Goal: Navigation & Orientation: Understand site structure

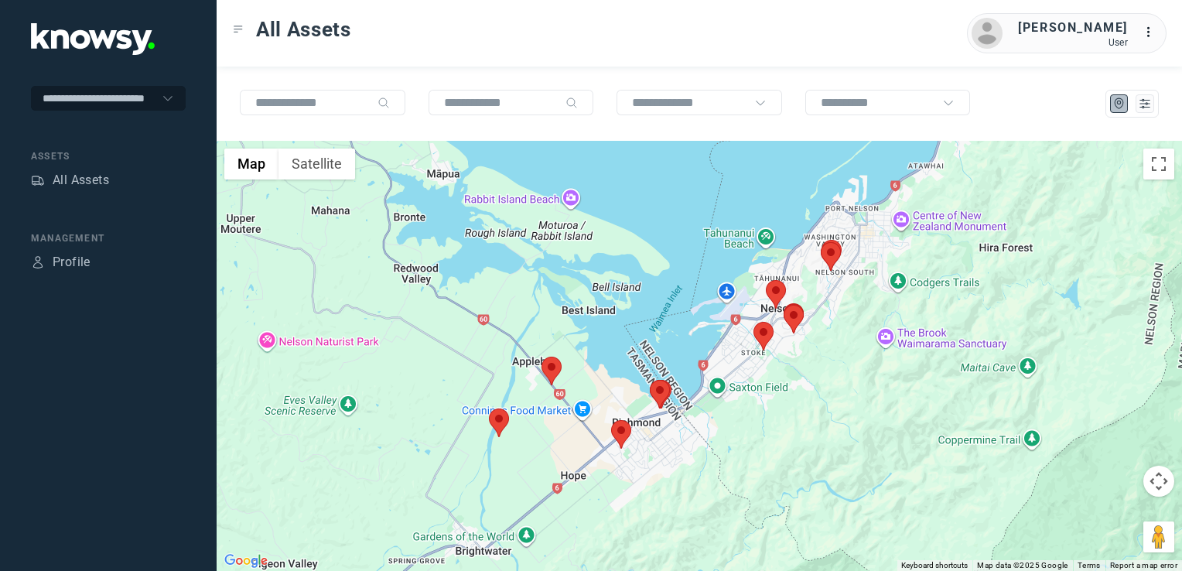
click at [545, 372] on img at bounding box center [551, 370] width 20 height 29
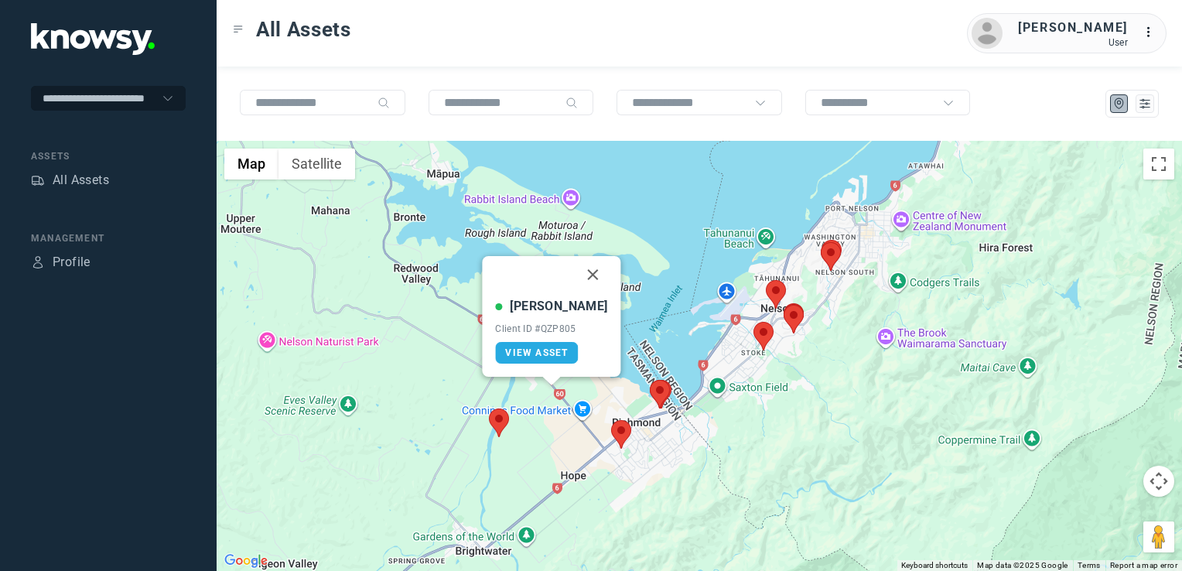
drag, startPoint x: 578, startPoint y: 278, endPoint x: 581, endPoint y: 304, distance: 25.7
click at [578, 279] on button "Close" at bounding box center [593, 274] width 37 height 37
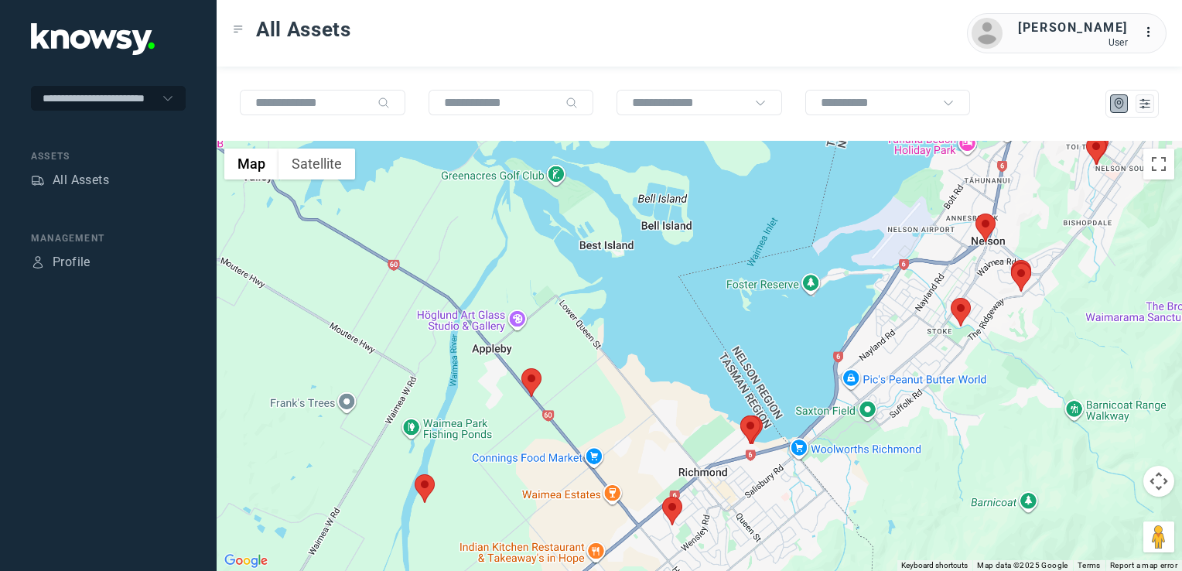
click at [610, 392] on div "To navigate, press the arrow keys." at bounding box center [699, 356] width 965 height 430
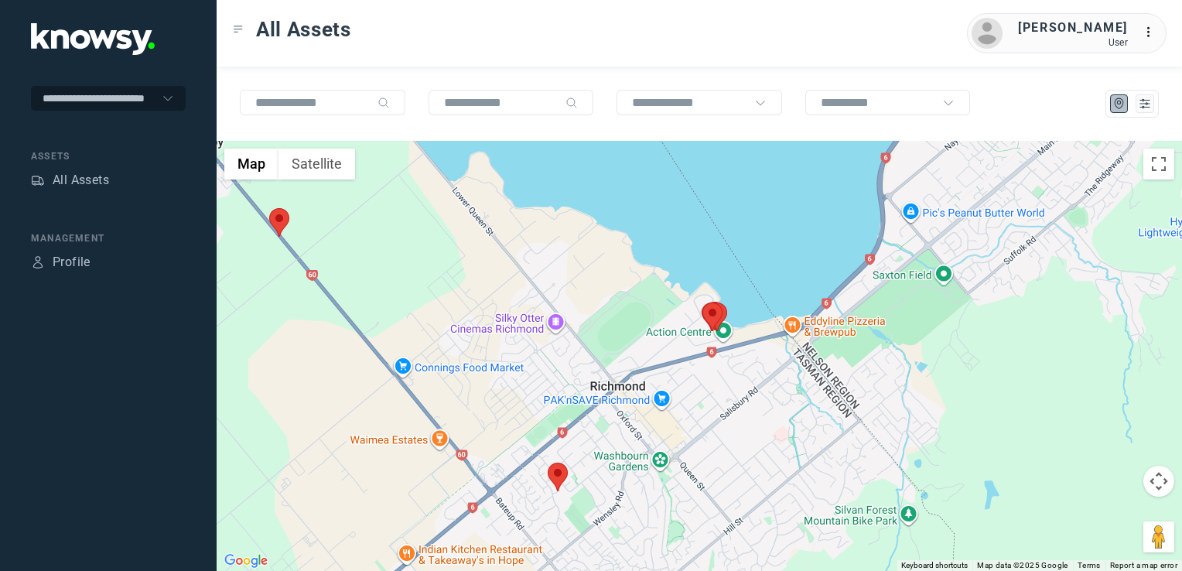
click at [693, 420] on div at bounding box center [699, 356] width 965 height 430
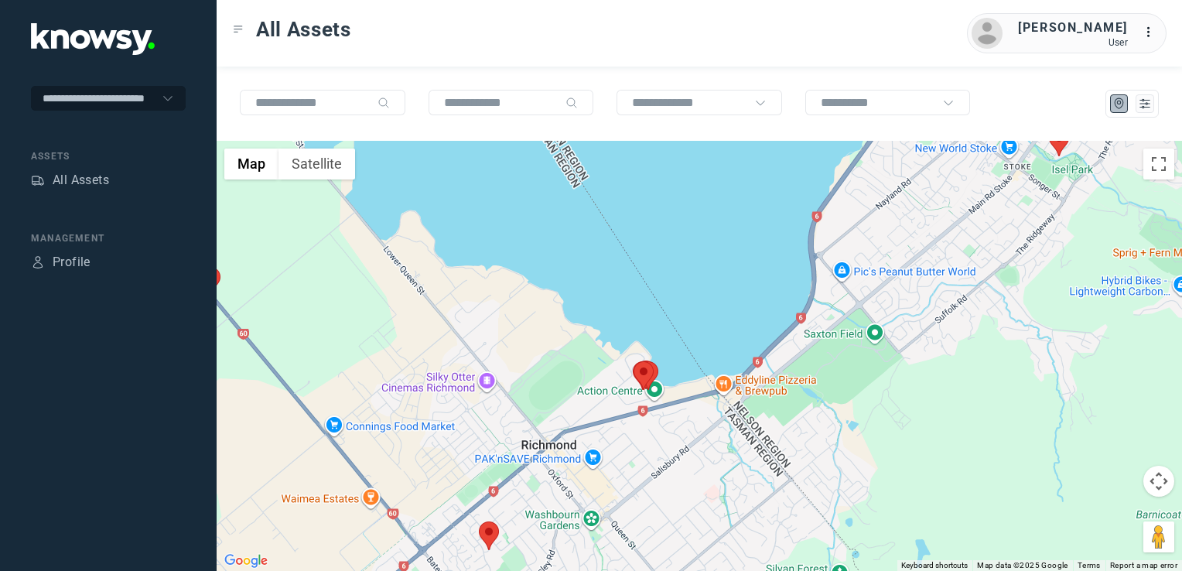
drag, startPoint x: 844, startPoint y: 339, endPoint x: 780, endPoint y: 404, distance: 91.3
click at [773, 395] on div at bounding box center [699, 356] width 965 height 430
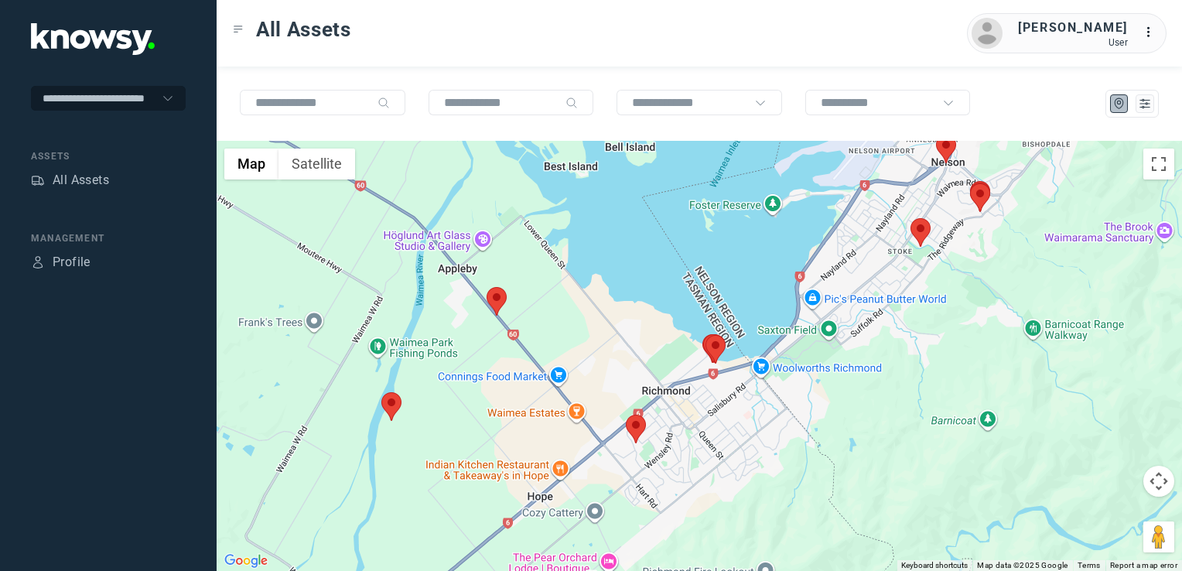
drag, startPoint x: 781, startPoint y: 368, endPoint x: 807, endPoint y: 330, distance: 46.1
click at [807, 330] on div at bounding box center [699, 356] width 965 height 430
drag, startPoint x: 803, startPoint y: 314, endPoint x: 742, endPoint y: 354, distance: 72.5
click at [742, 353] on div at bounding box center [699, 356] width 965 height 430
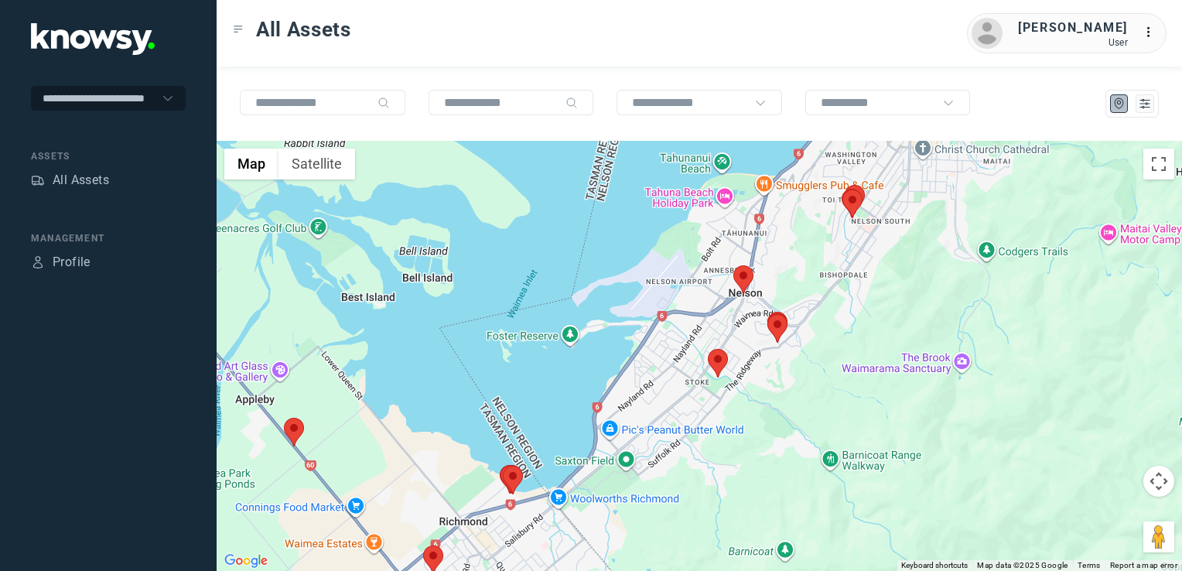
click at [745, 280] on img at bounding box center [743, 279] width 20 height 29
click at [742, 279] on img at bounding box center [743, 279] width 20 height 29
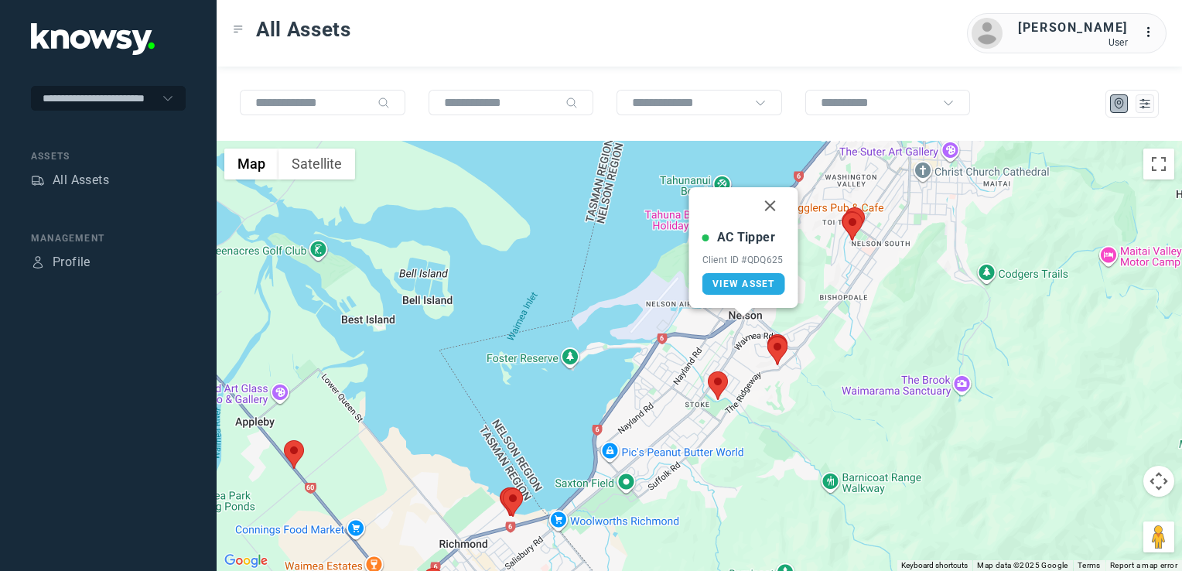
click at [768, 205] on button "Close" at bounding box center [770, 205] width 37 height 37
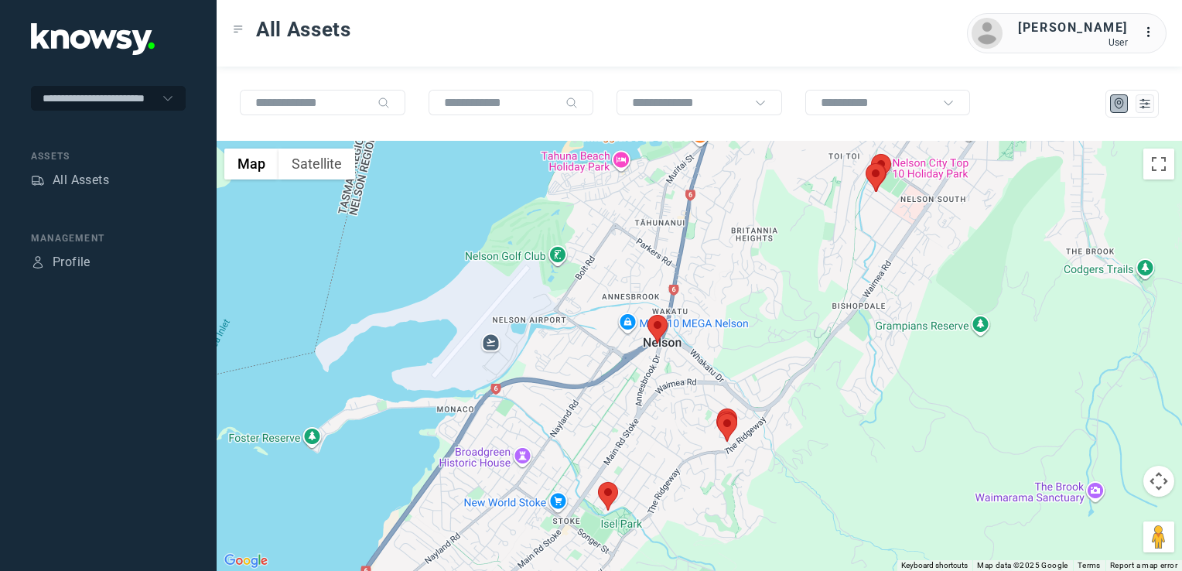
drag, startPoint x: 861, startPoint y: 244, endPoint x: 844, endPoint y: 256, distance: 21.0
click at [844, 264] on div "To navigate, press the arrow keys." at bounding box center [699, 356] width 965 height 430
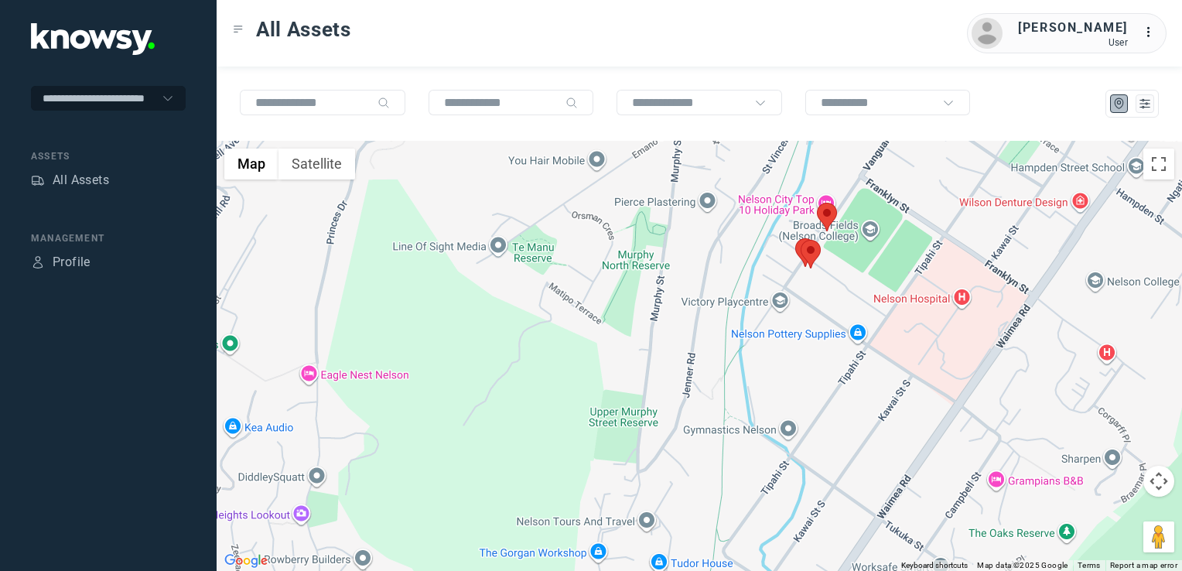
click at [827, 214] on img at bounding box center [827, 217] width 20 height 29
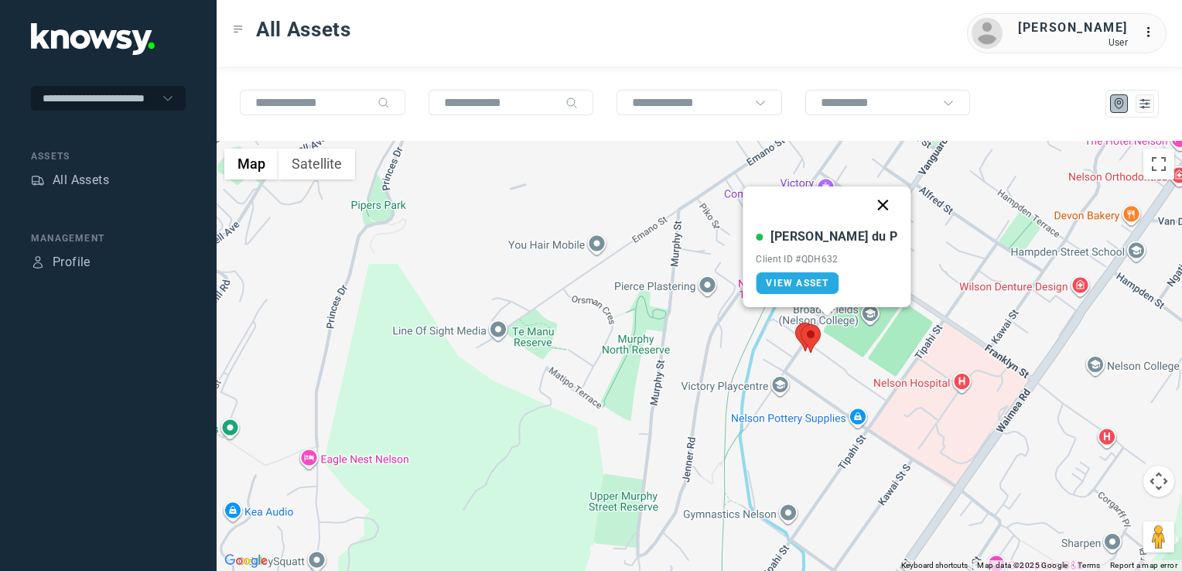
click at [865, 203] on button "Close" at bounding box center [883, 204] width 37 height 37
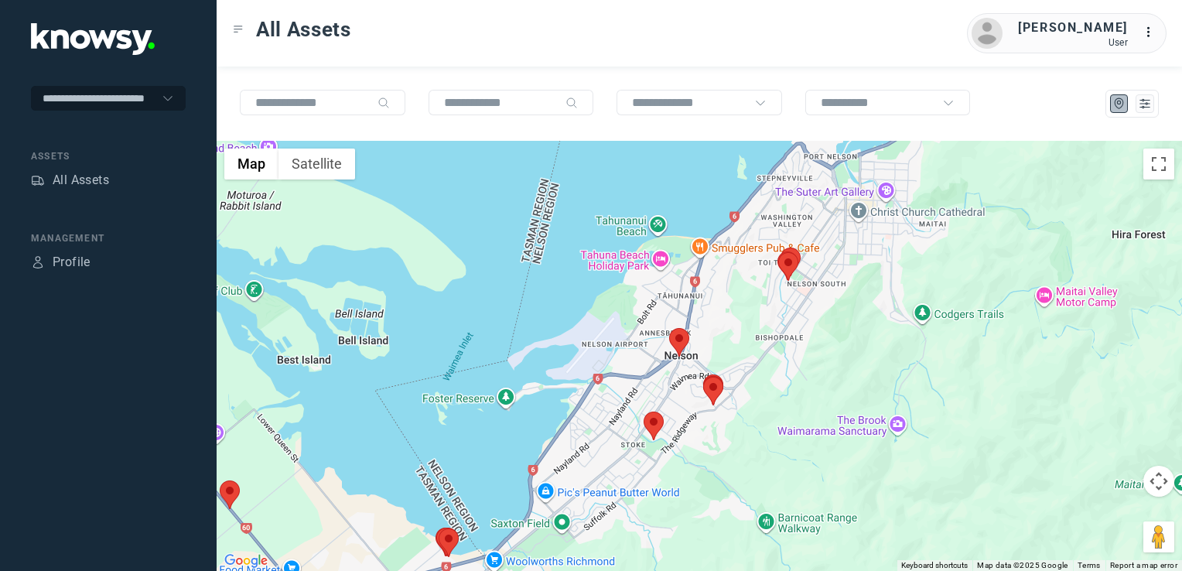
drag, startPoint x: 686, startPoint y: 411, endPoint x: 785, endPoint y: 331, distance: 127.5
click at [783, 323] on div at bounding box center [699, 356] width 965 height 430
